Goal: Task Accomplishment & Management: Use online tool/utility

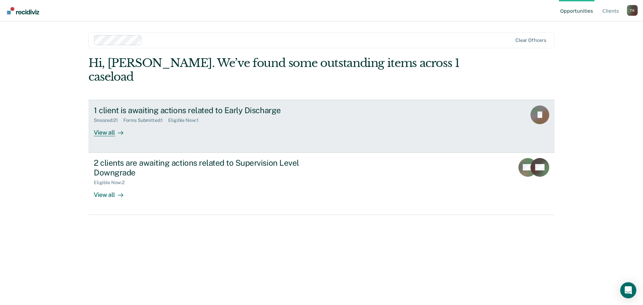
click at [101, 123] on div "View all" at bounding box center [113, 129] width 38 height 13
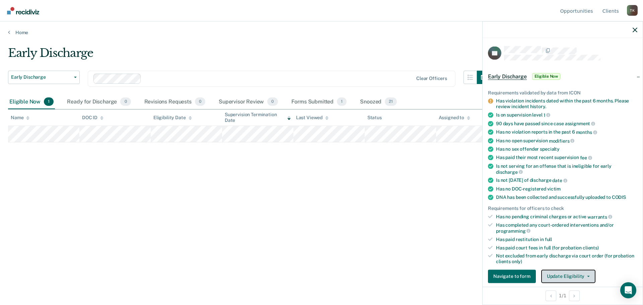
click at [587, 276] on icon "button" at bounding box center [588, 276] width 3 height 1
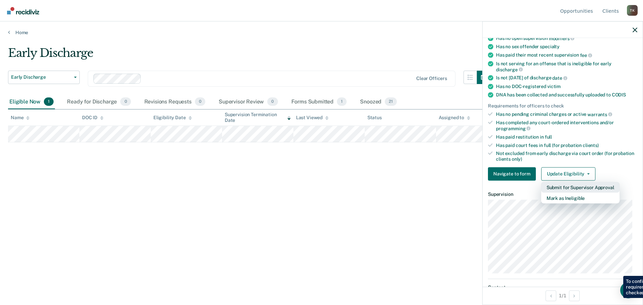
scroll to position [103, 0]
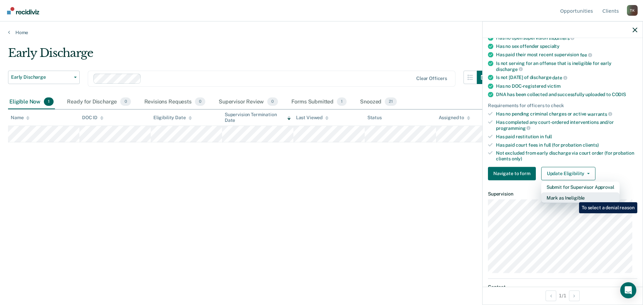
click at [574, 197] on button "Mark as Ineligible" at bounding box center [580, 197] width 78 height 11
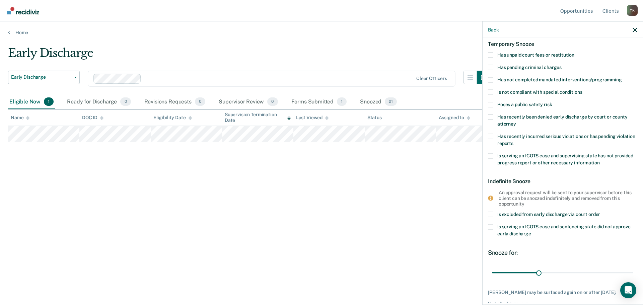
scroll to position [0, 0]
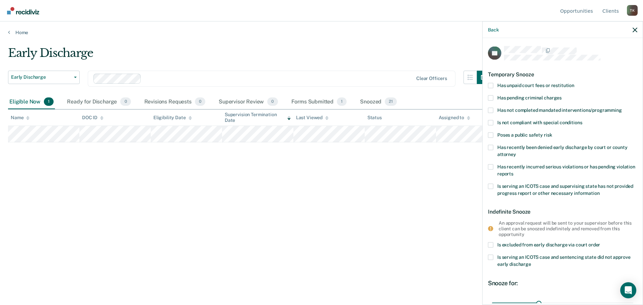
click at [491, 147] on span at bounding box center [490, 147] width 5 height 5
click at [516, 152] on input "Has recently been denied early discharge by court or county attorney" at bounding box center [516, 152] width 0 height 0
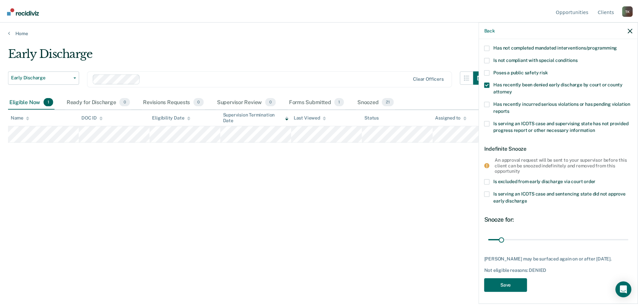
scroll to position [64, 0]
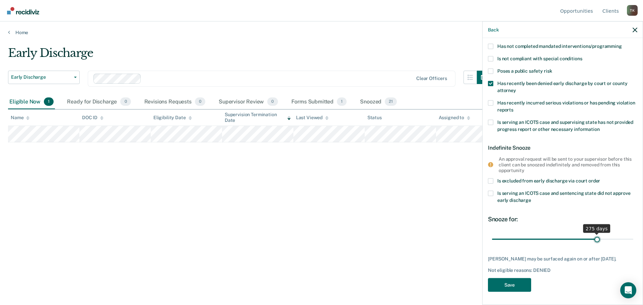
drag, startPoint x: 506, startPoint y: 239, endPoint x: 593, endPoint y: 242, distance: 87.5
type input "275"
click at [593, 242] on input "range" at bounding box center [562, 239] width 141 height 12
click at [515, 285] on button "Save" at bounding box center [509, 285] width 43 height 14
